Goal: Task Accomplishment & Management: Manage account settings

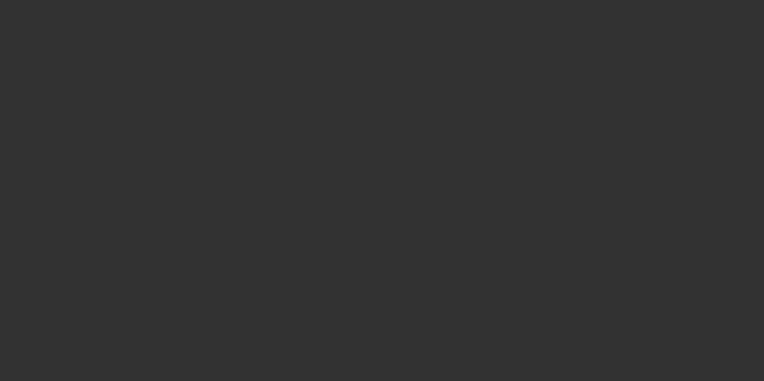
select select "4"
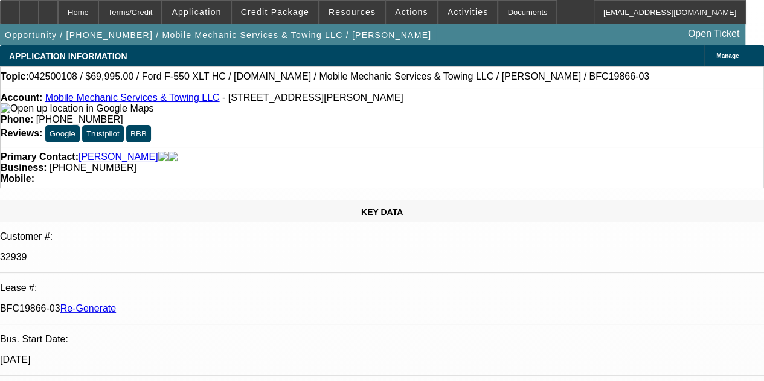
select select "0"
select select "2"
select select "0"
select select "6"
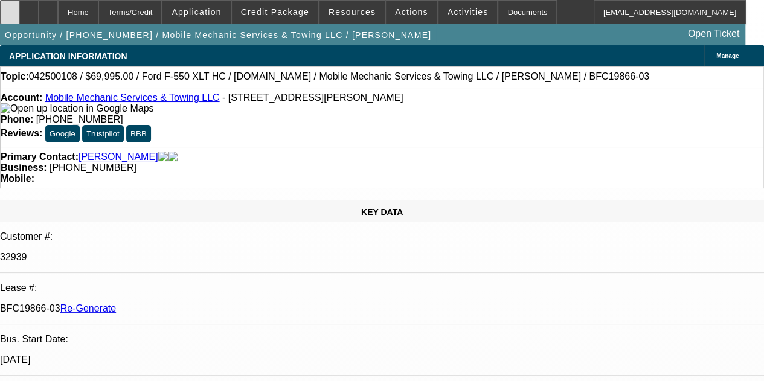
click at [10, 8] on icon at bounding box center [10, 8] width 0 height 0
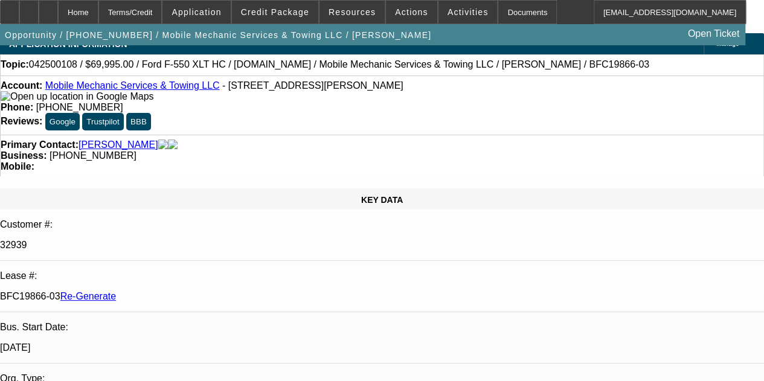
scroll to position [24, 0]
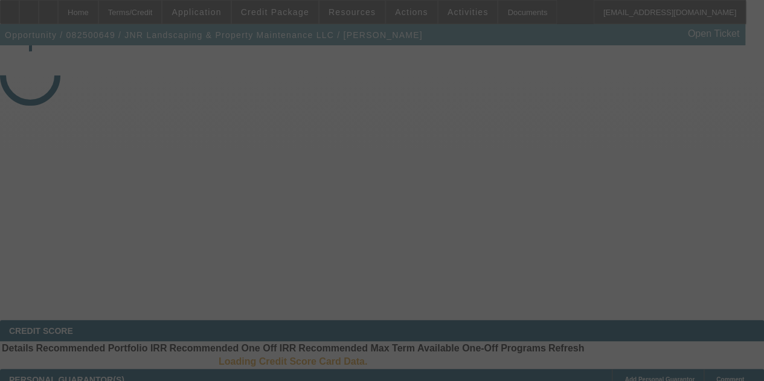
select select "3"
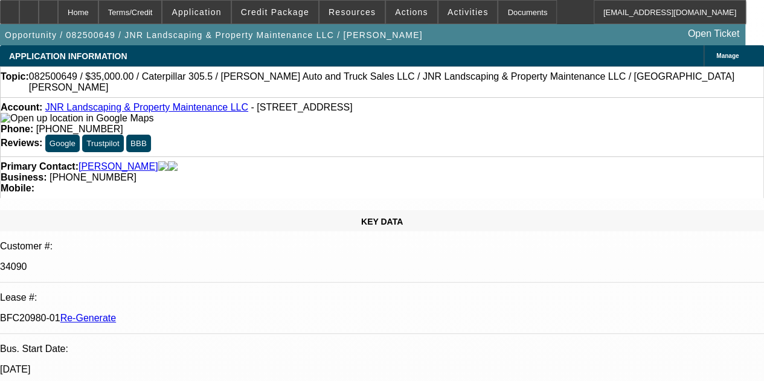
select select "0"
select select "6"
click at [357, 10] on span "Resources" at bounding box center [351, 12] width 47 height 10
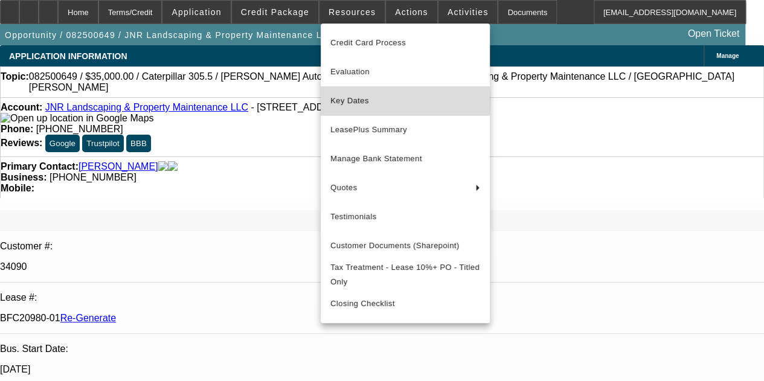
click at [352, 101] on span "Key Dates" at bounding box center [405, 101] width 150 height 14
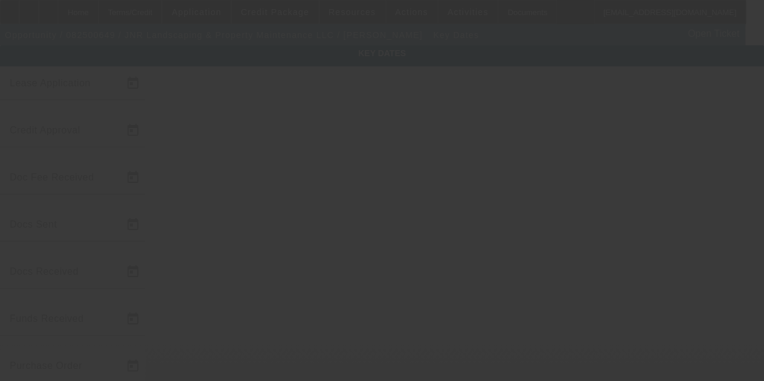
type input "8/24/2025"
type input "8/29/2025"
type input "9/2/2025"
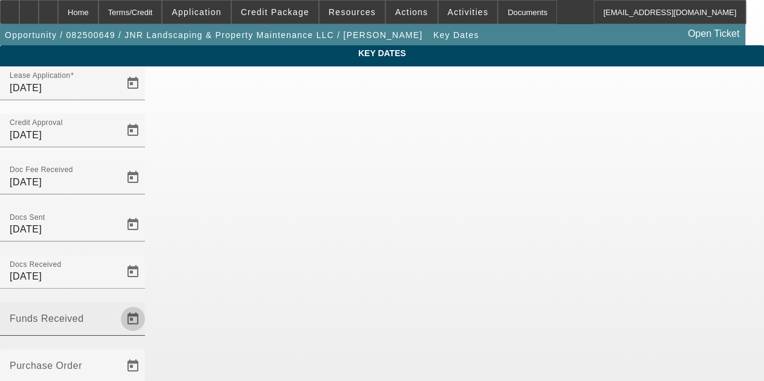
click at [147, 304] on span "Open calendar" at bounding box center [132, 318] width 29 height 29
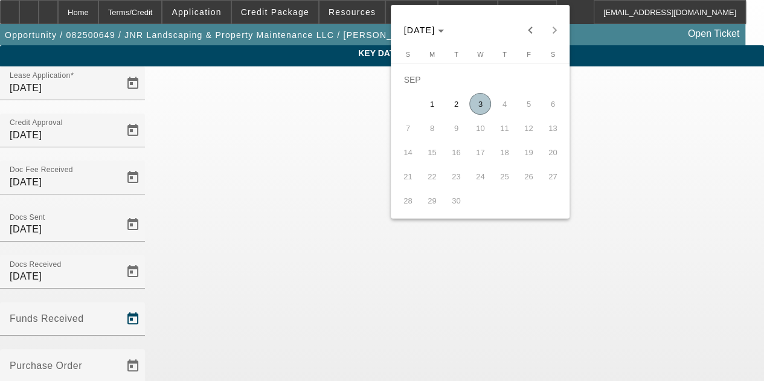
click at [479, 108] on span "3" at bounding box center [480, 104] width 22 height 22
type input "9/3/2025"
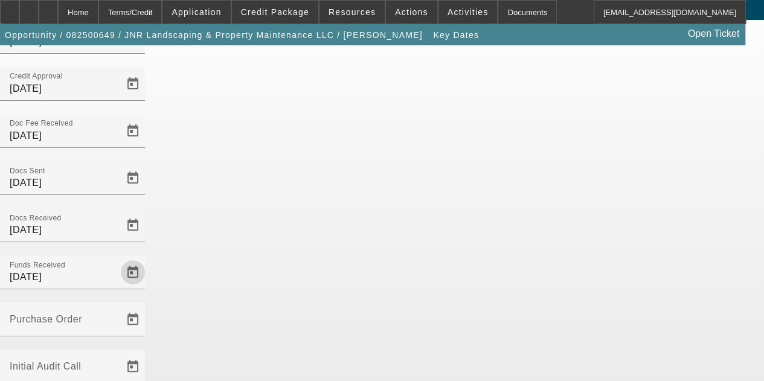
scroll to position [78, 0]
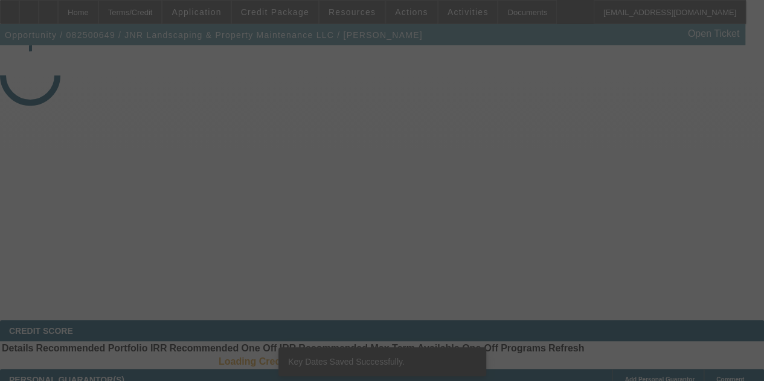
select select "3"
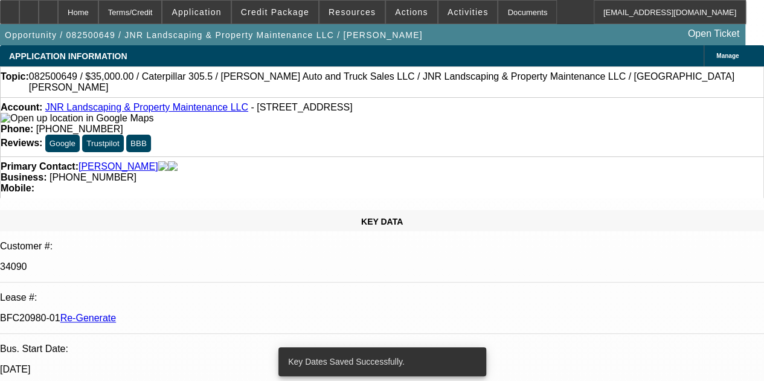
select select "0"
select select "6"
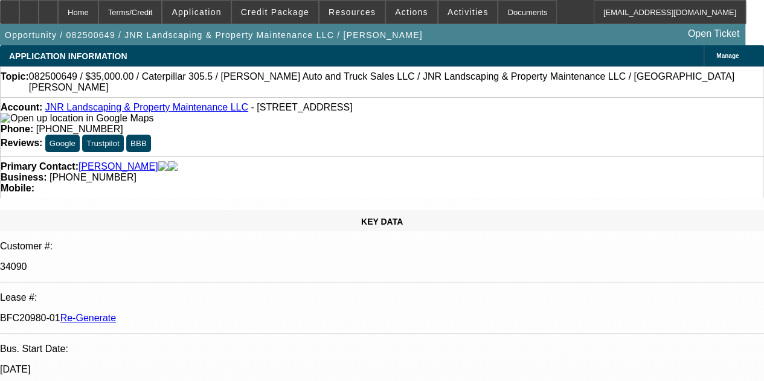
click at [497, 9] on div "Documents" at bounding box center [526, 12] width 59 height 24
click at [447, 9] on span "Activities" at bounding box center [467, 12] width 41 height 10
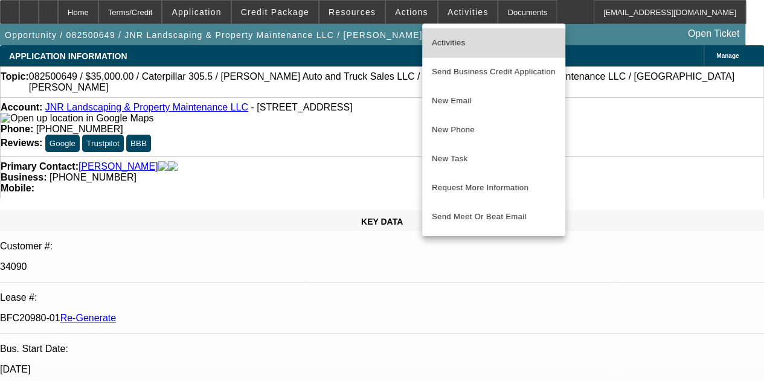
click at [448, 45] on span "Activities" at bounding box center [494, 43] width 124 height 14
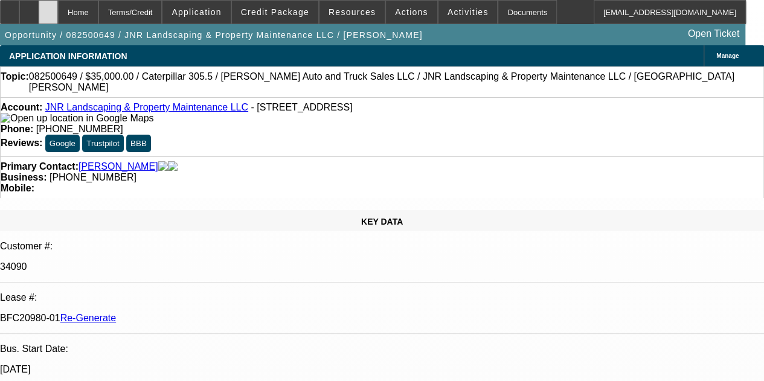
click at [48, 8] on icon at bounding box center [48, 8] width 0 height 0
